Goal: Task Accomplishment & Management: Complete application form

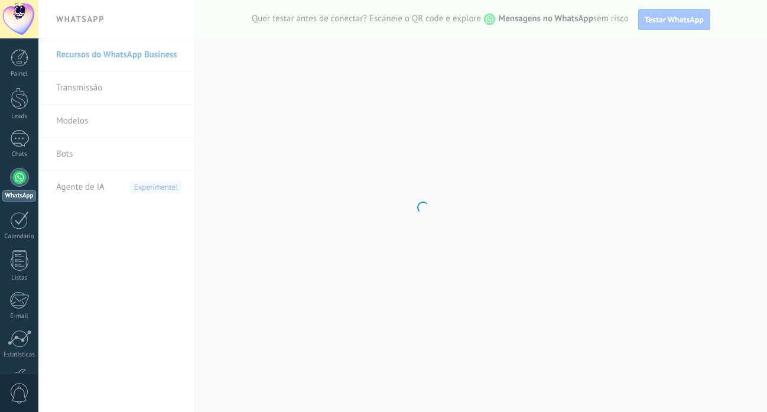
click at [437, 150] on body ".abccls-1,.abccls-2{fill-rule:evenodd}.abccls-2{fill:#fff} .abfcls-1{fill:none}…" at bounding box center [383, 206] width 767 height 412
click at [654, 40] on body ".abccls-1,.abccls-2{fill-rule:evenodd}.abccls-2{fill:#fff} .abfcls-1{fill:none}…" at bounding box center [383, 206] width 767 height 412
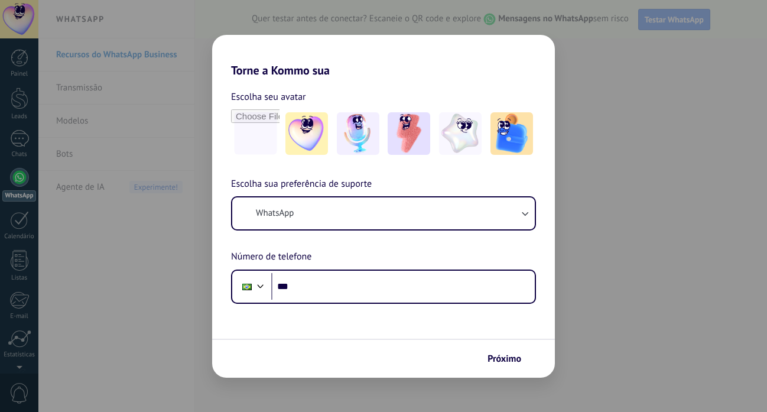
drag, startPoint x: 654, startPoint y: 40, endPoint x: 727, endPoint y: 37, distance: 73.3
click at [725, 32] on div "Torne a Kommo sua Escolha seu avatar Escolha sua preferência de suporte WhatsAp…" at bounding box center [383, 206] width 767 height 412
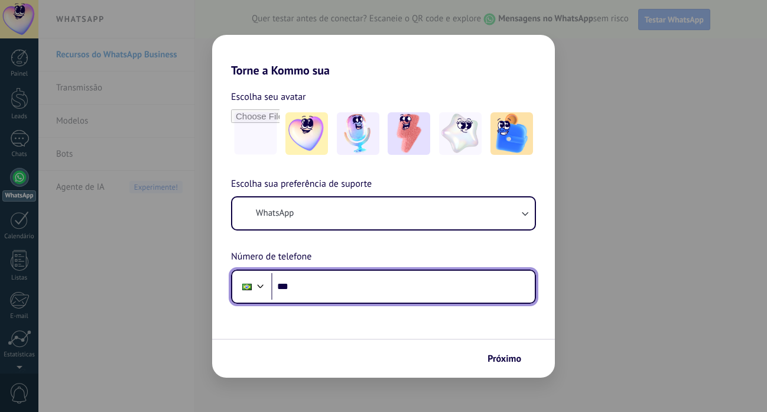
click at [293, 274] on input "***" at bounding box center [403, 286] width 264 height 27
type input "**********"
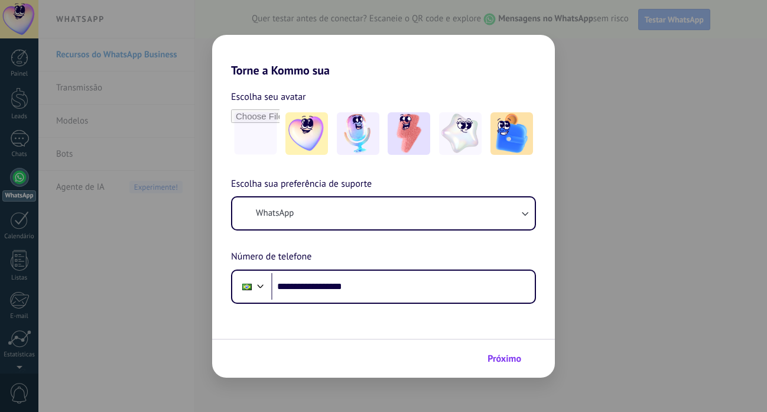
click at [502, 361] on span "Próximo" at bounding box center [505, 359] width 34 height 8
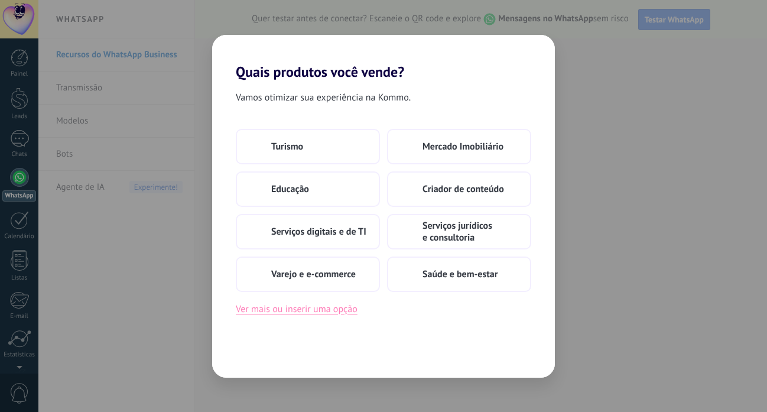
click at [317, 309] on button "Ver mais ou inserir uma opção" at bounding box center [297, 308] width 122 height 15
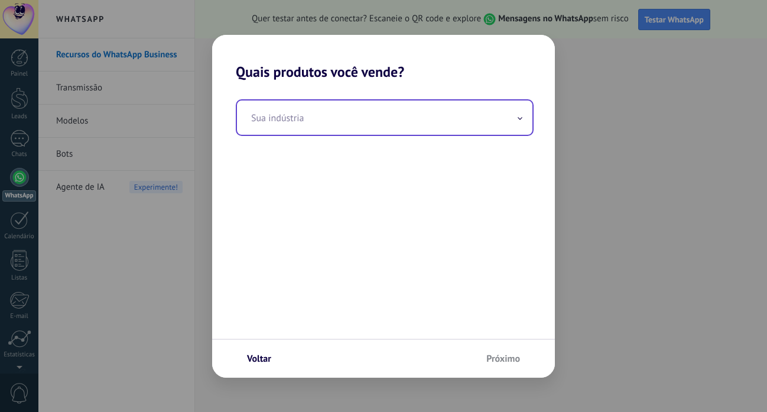
click at [518, 119] on icon at bounding box center [520, 118] width 5 height 3
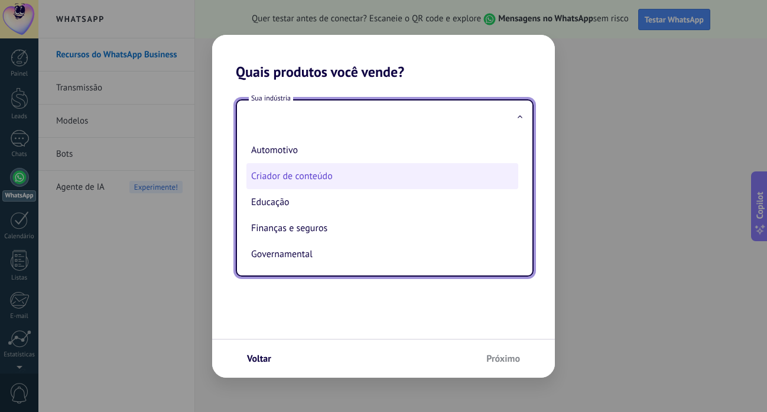
click at [394, 164] on li "Criador de conteúdo" at bounding box center [382, 176] width 272 height 26
click at [394, 164] on div "Sua indústria Automotivo Criador de conteúdo Educação Finanças e seguros Govern…" at bounding box center [383, 209] width 343 height 258
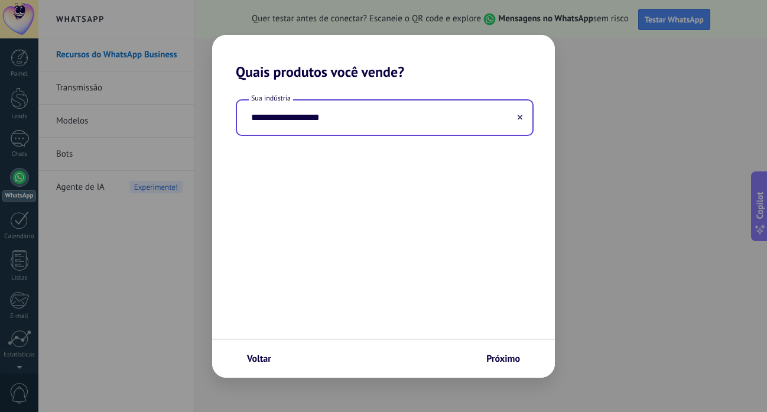
type input "**********"
click at [500, 361] on span "Próximo" at bounding box center [503, 359] width 34 height 8
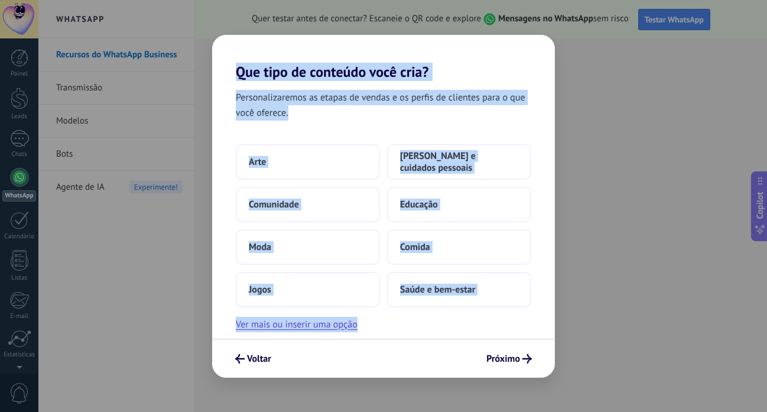
click at [500, 361] on span "Próximo" at bounding box center [503, 359] width 34 height 8
click at [478, 236] on button "Comida" at bounding box center [459, 246] width 144 height 35
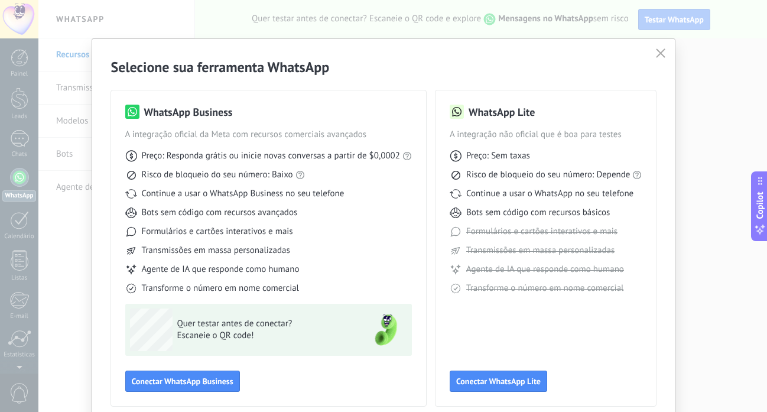
click at [597, 411] on div "Selecione sua ferramenta WhatsApp WhatsApp Business A integração oficial da Met…" at bounding box center [383, 232] width 583 height 386
click at [663, 411] on div "Selecione sua ferramenta WhatsApp WhatsApp Business A integração oficial da Met…" at bounding box center [383, 232] width 583 height 386
click at [488, 381] on span "Conectar WhatsApp Lite" at bounding box center [498, 381] width 85 height 8
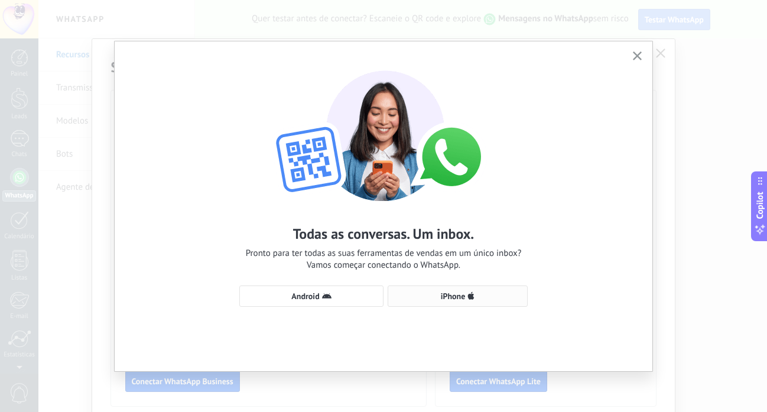
click at [449, 297] on span "iPhone" at bounding box center [453, 296] width 25 height 8
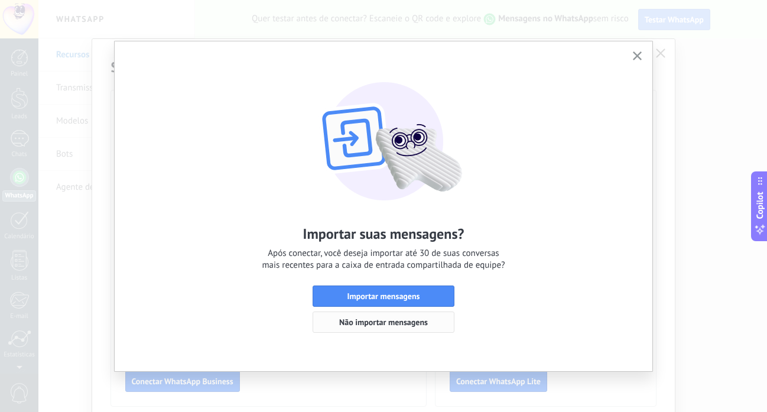
click at [380, 323] on span "Não importar mensagens" at bounding box center [383, 322] width 89 height 8
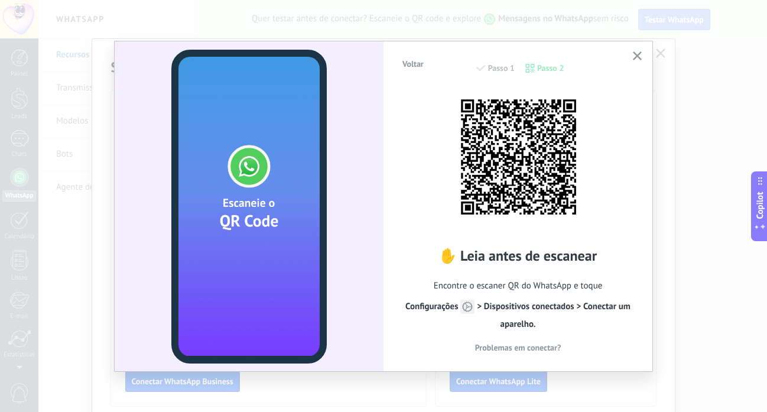
click at [635, 53] on use "button" at bounding box center [637, 55] width 9 height 9
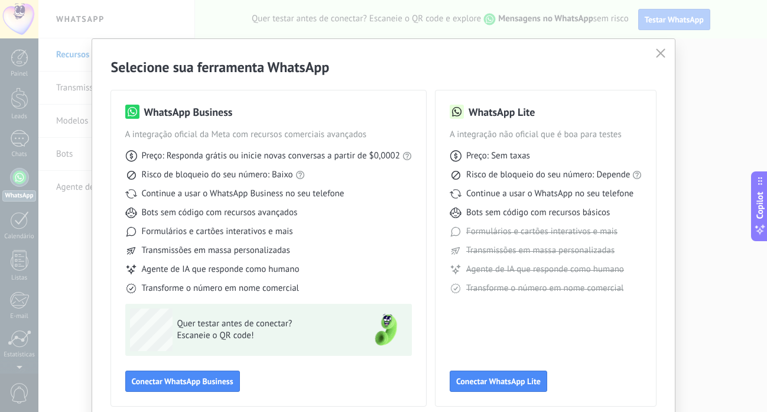
click at [124, 14] on div "Selecione sua ferramenta WhatsApp WhatsApp Business A integração oficial da Met…" at bounding box center [383, 206] width 767 height 412
